Goal: Check status

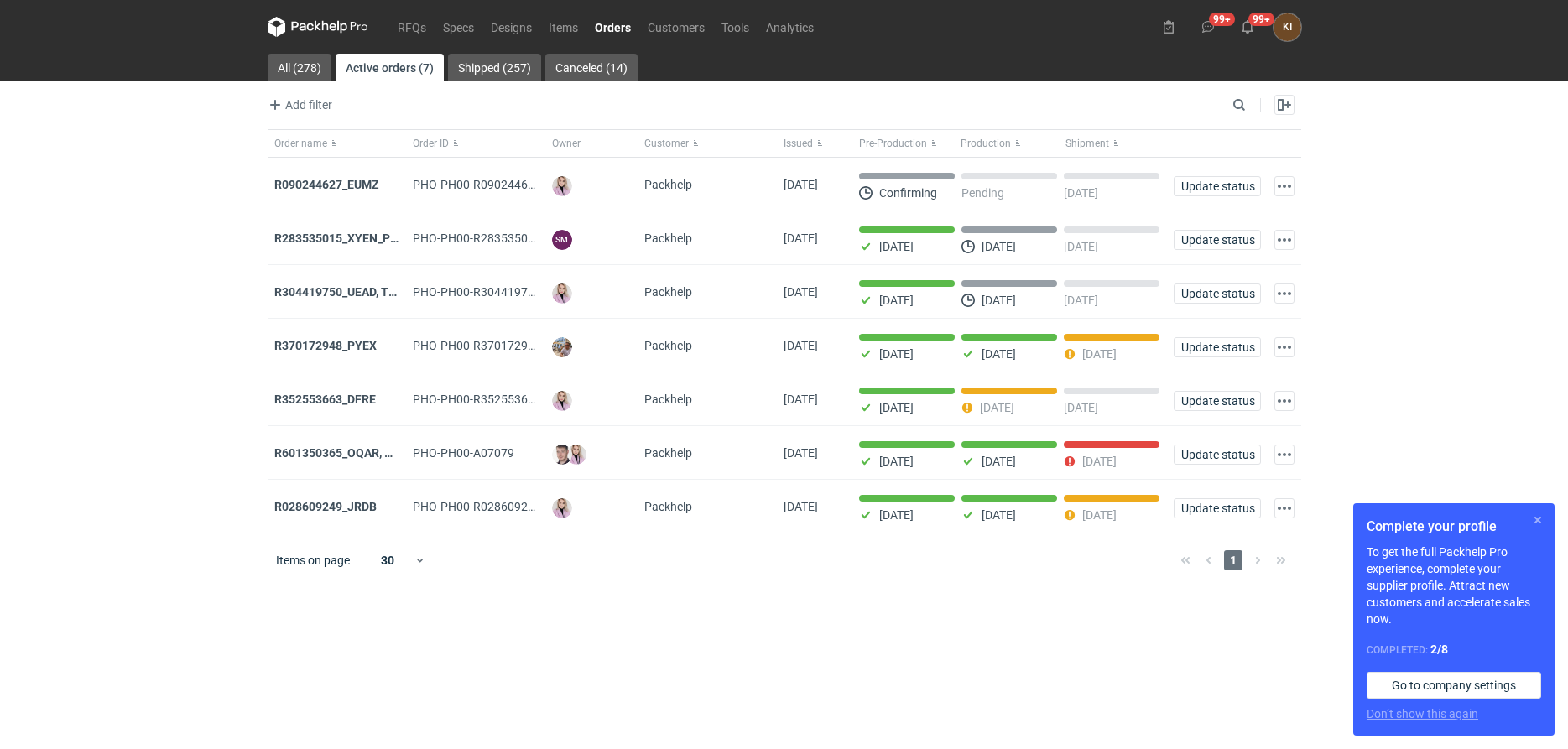
click at [1540, 517] on button "button" at bounding box center [1537, 520] width 20 height 20
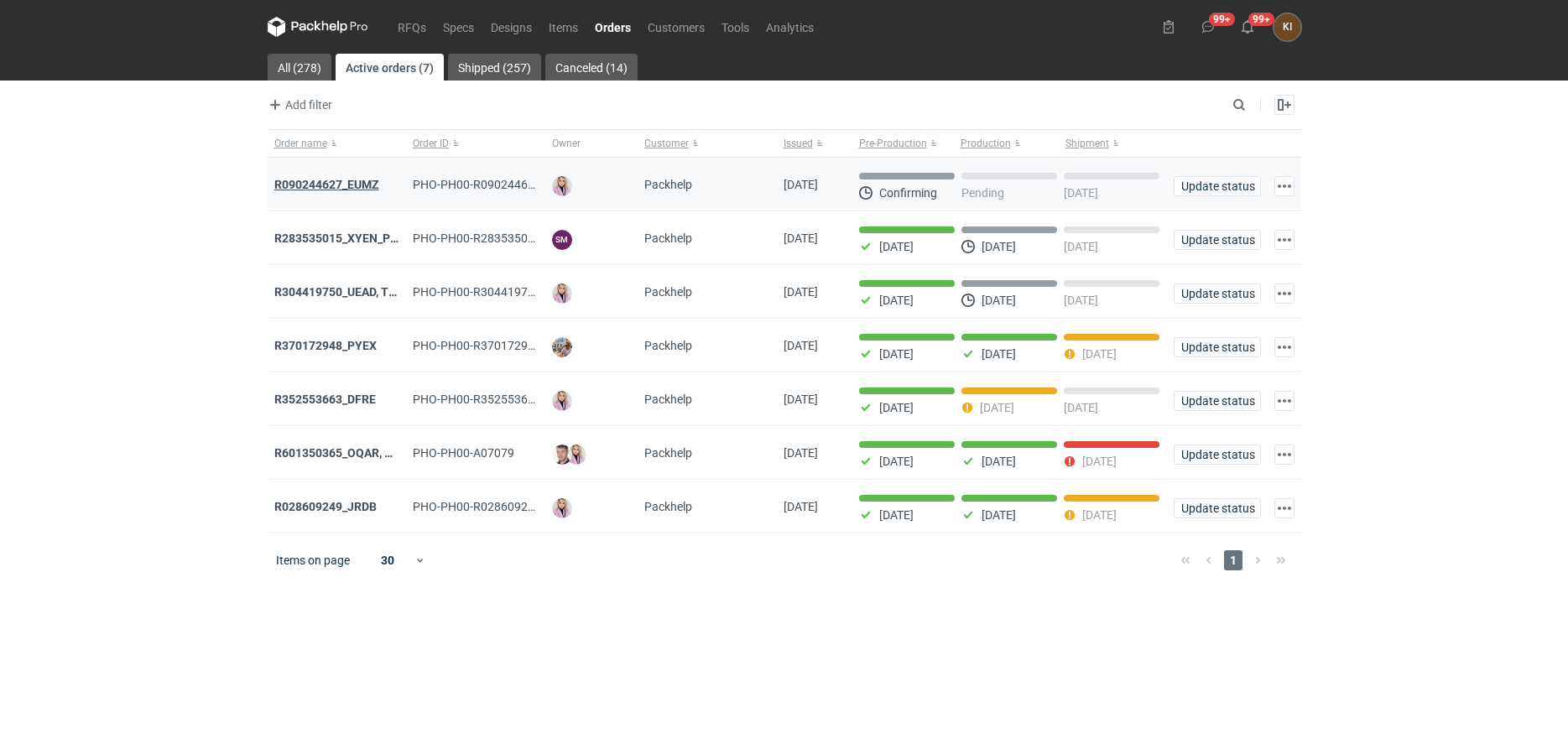
click at [355, 188] on strong "R090244627_EUMZ" at bounding box center [327, 184] width 105 height 13
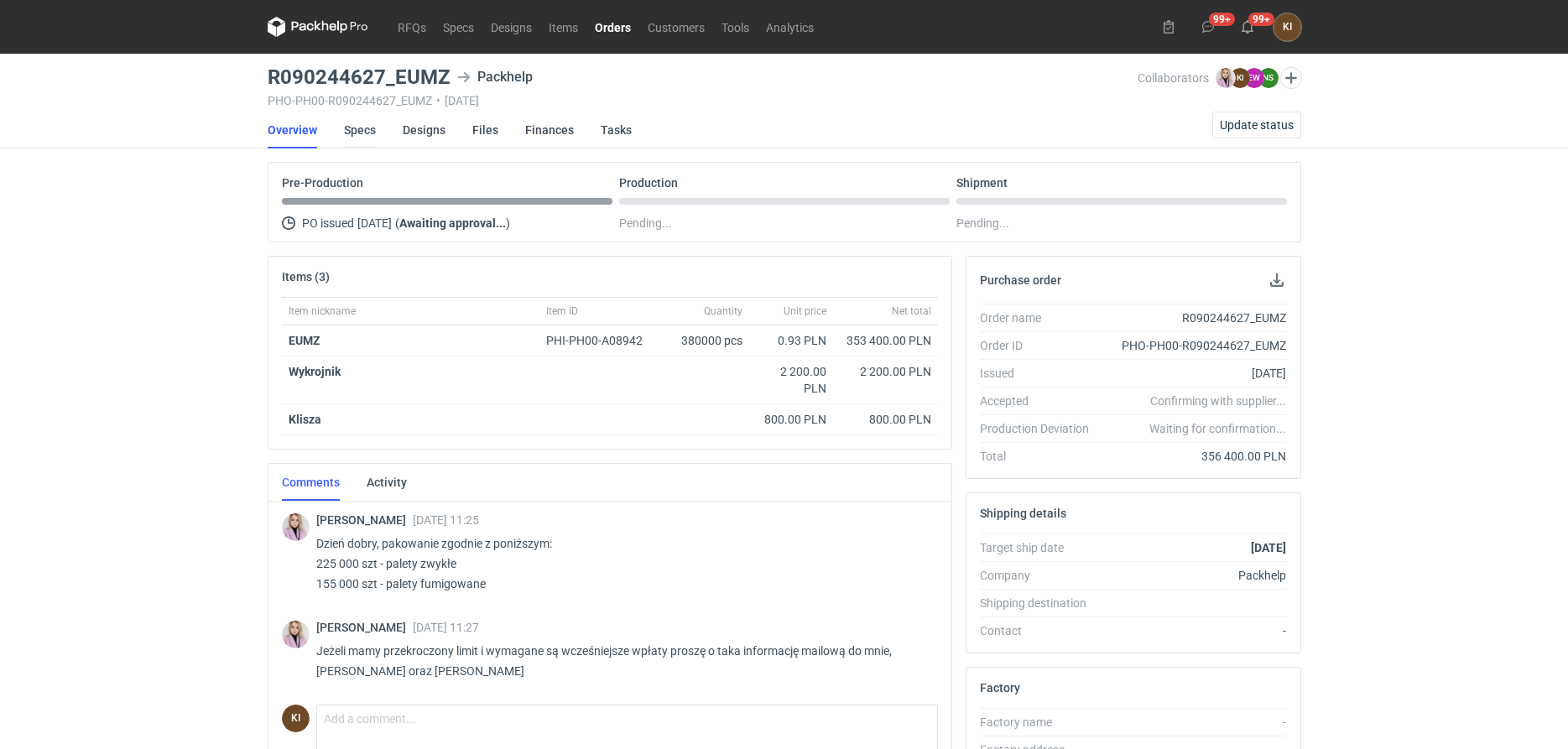
click at [364, 130] on link "Specs" at bounding box center [360, 130] width 32 height 37
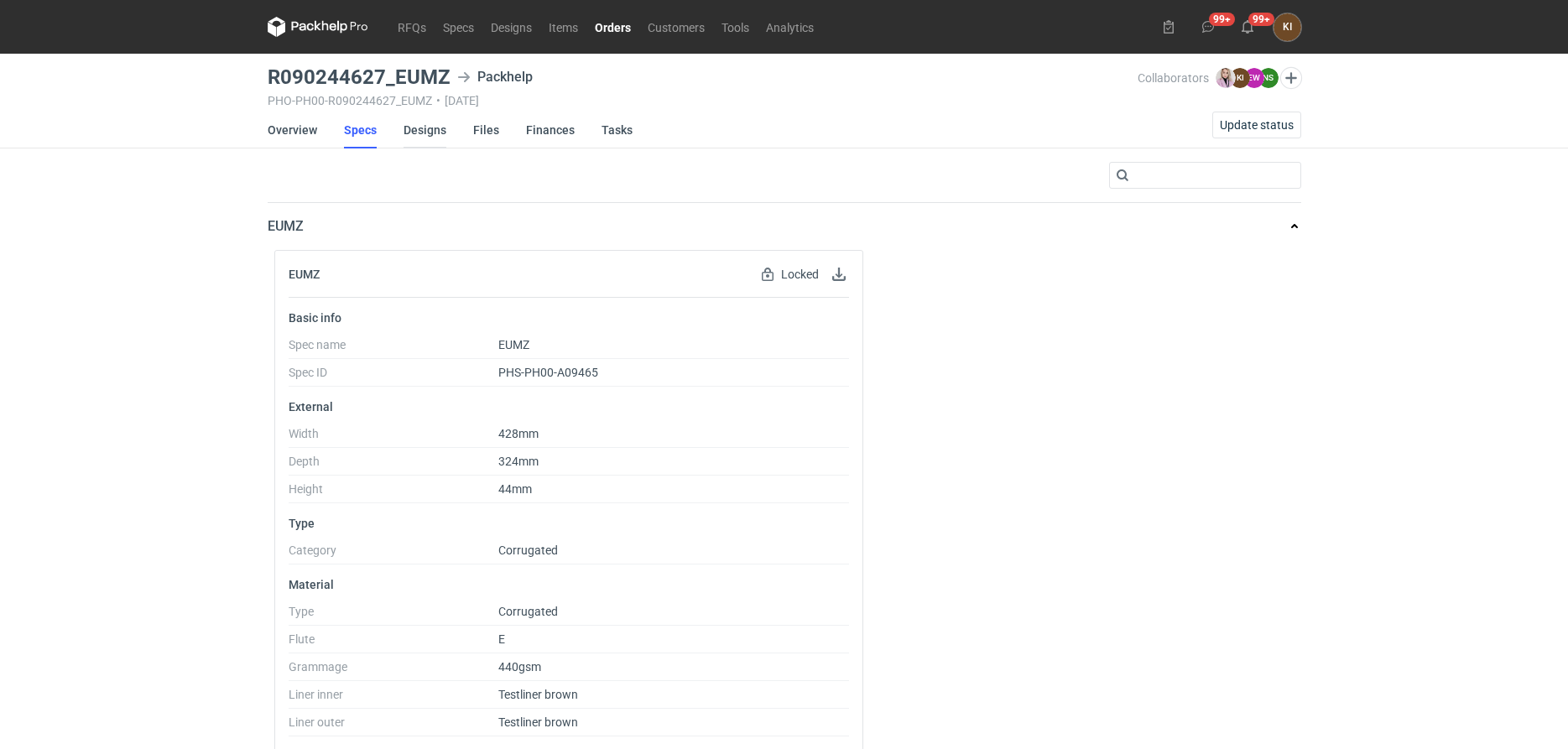
click at [422, 132] on link "Designs" at bounding box center [424, 130] width 43 height 37
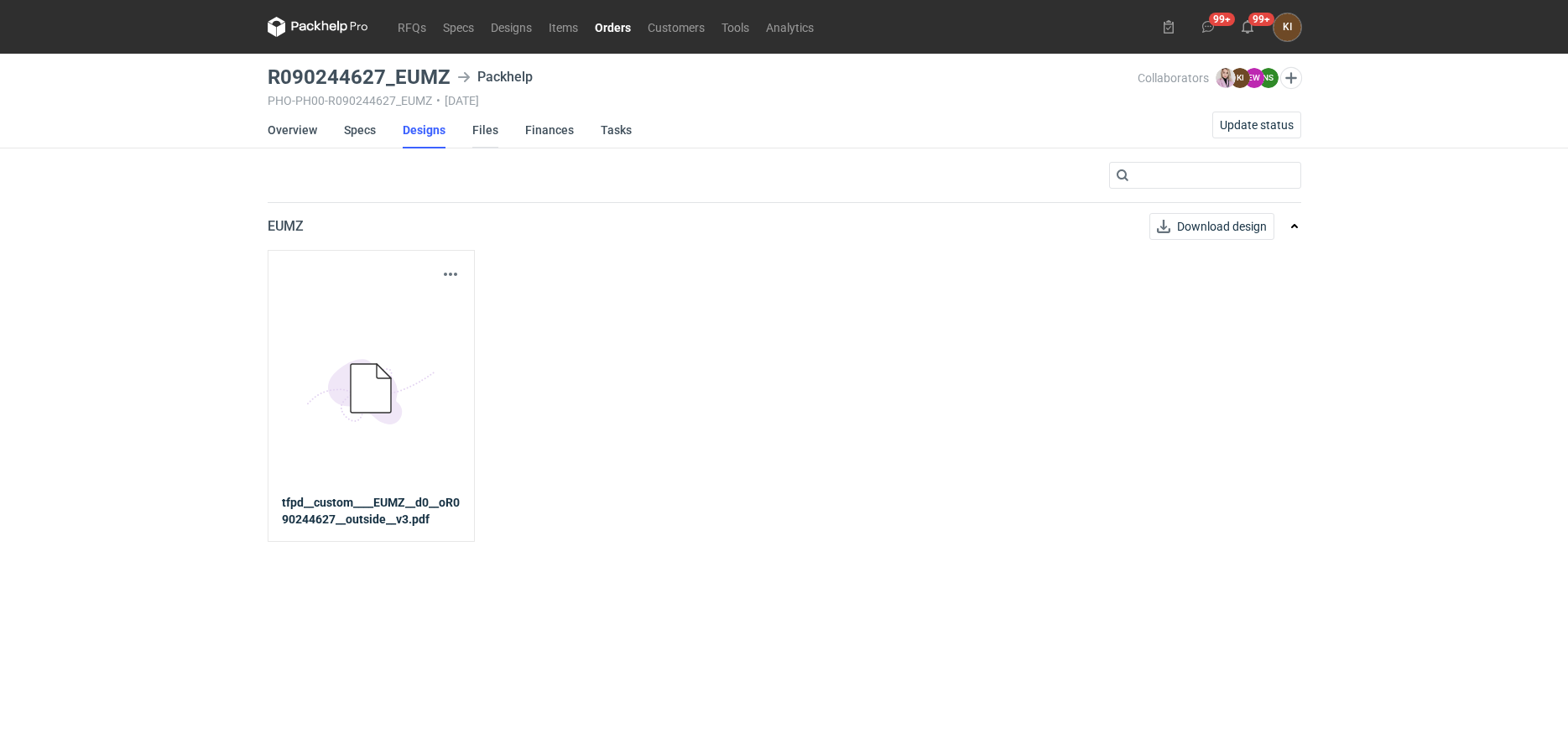
click at [472, 132] on link "Files" at bounding box center [485, 130] width 26 height 37
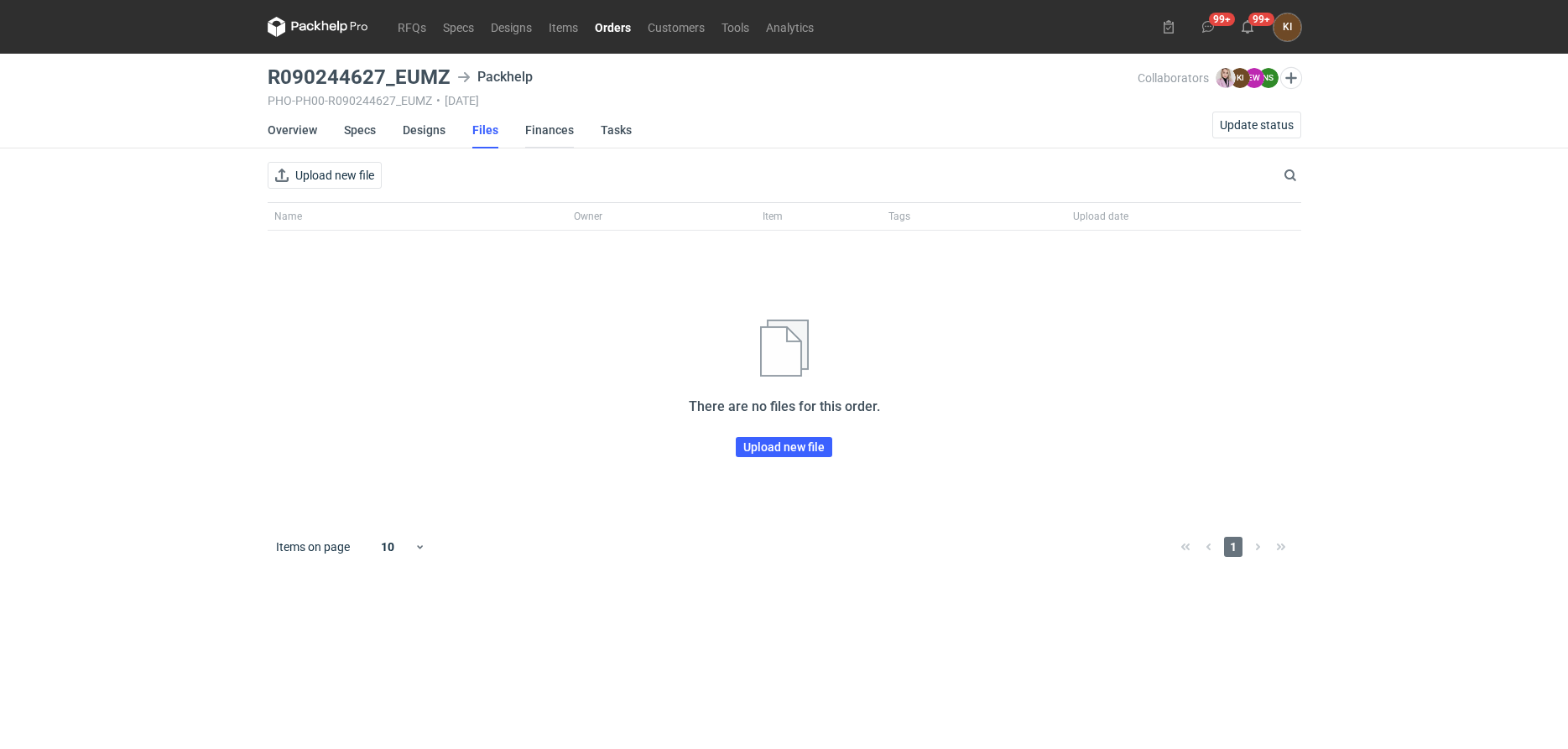
click at [545, 129] on link "Finances" at bounding box center [549, 130] width 49 height 37
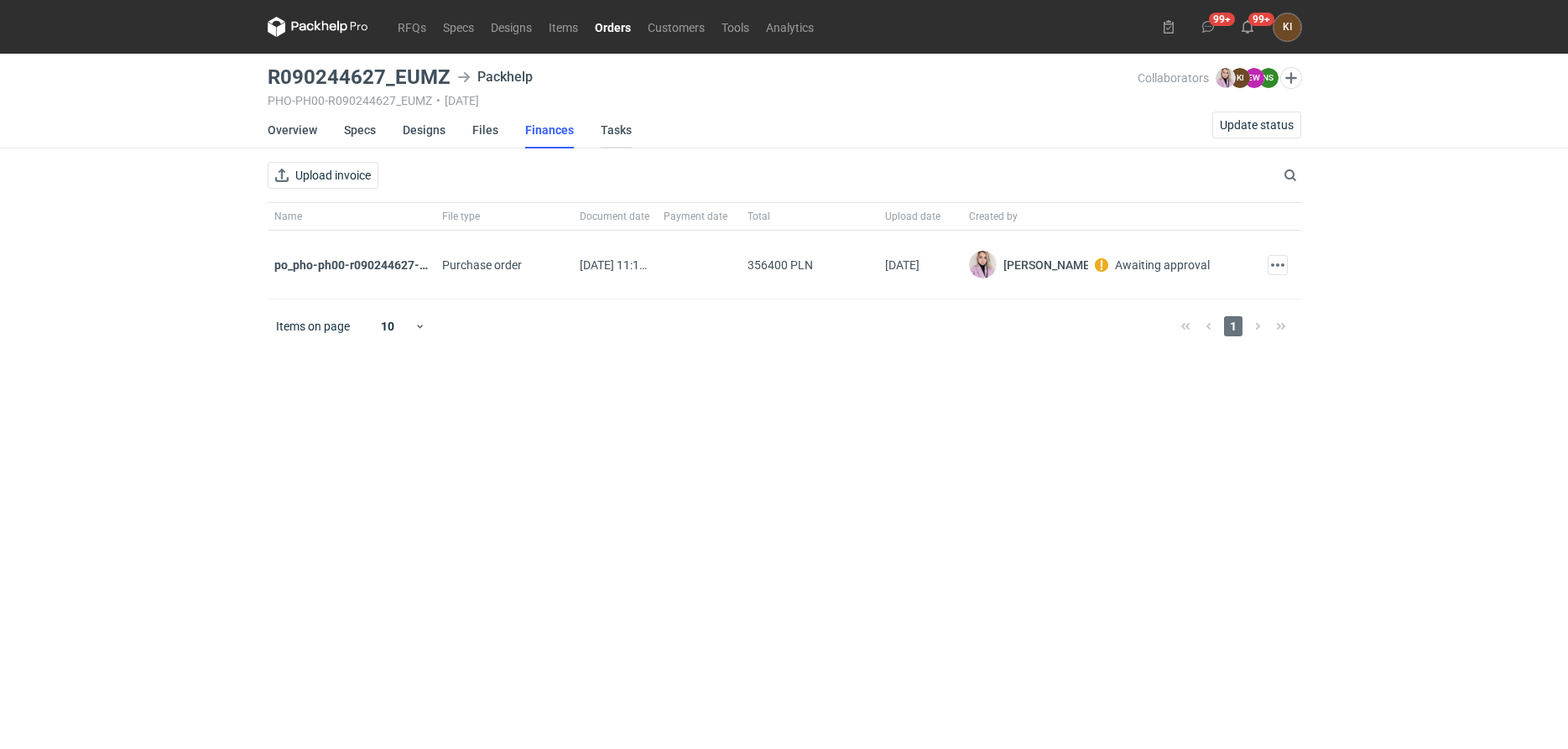
click at [612, 128] on link "Tasks" at bounding box center [616, 130] width 31 height 37
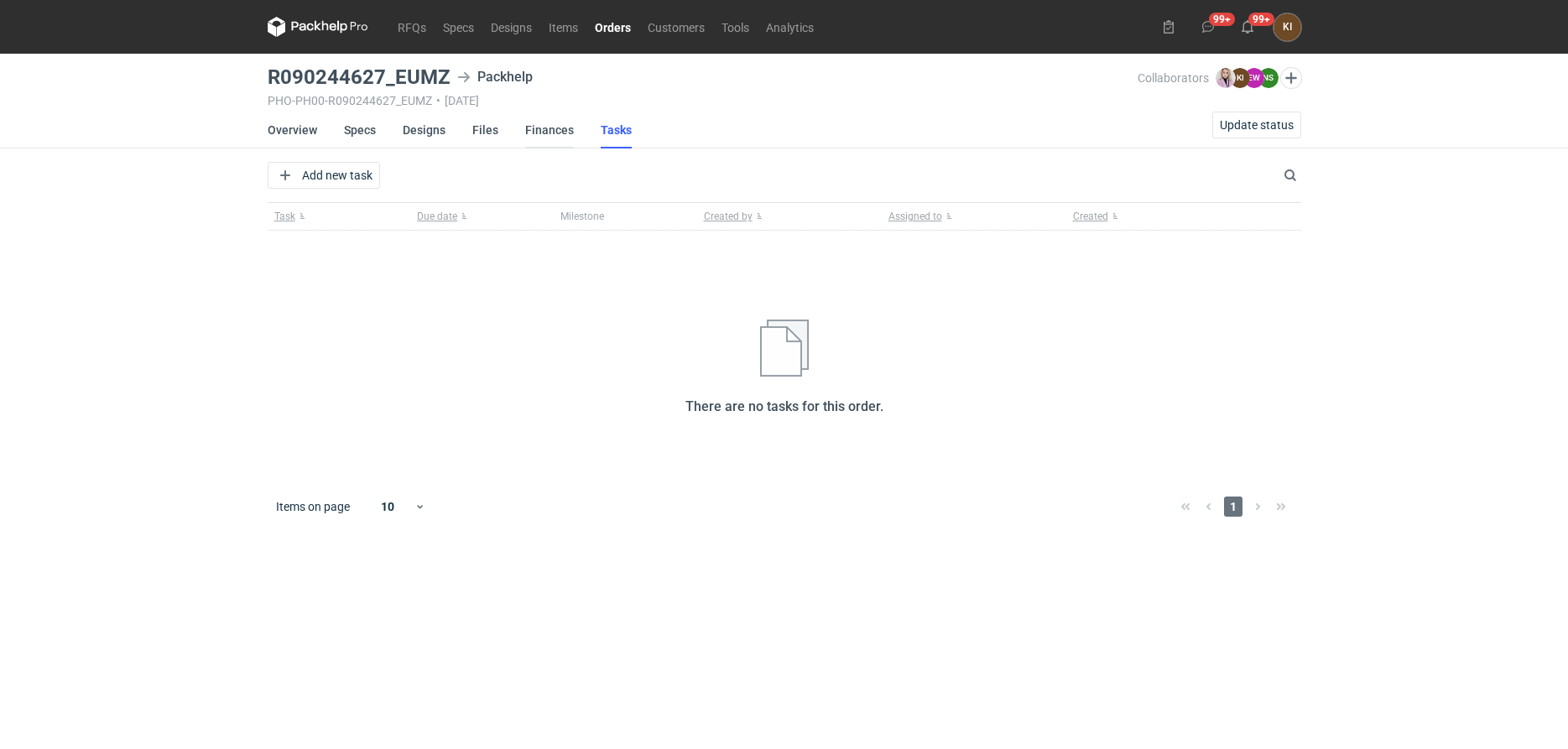
click at [561, 129] on link "Finances" at bounding box center [549, 130] width 49 height 37
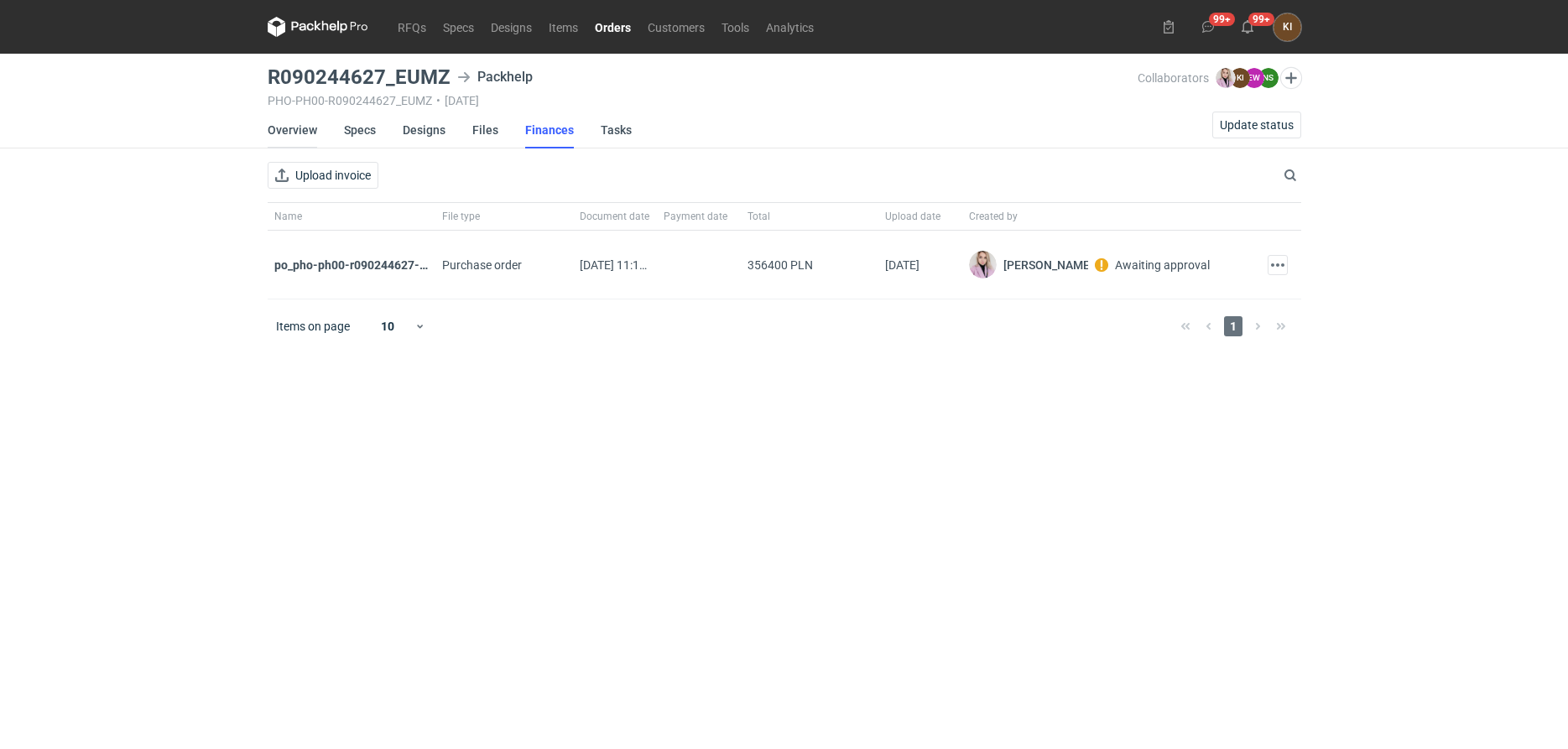
click at [290, 136] on link "Overview" at bounding box center [292, 130] width 50 height 37
